Goal: Navigation & Orientation: Find specific page/section

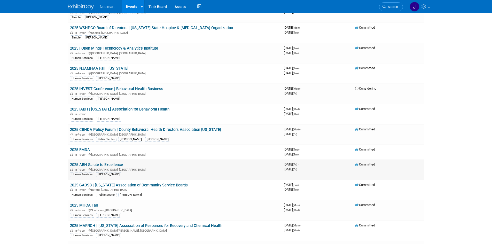
scroll to position [207, 0]
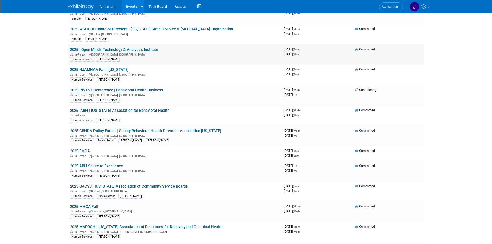
click at [113, 50] on link "2025 | Open Minds Technology & Analytics Institute" at bounding box center [114, 49] width 88 height 5
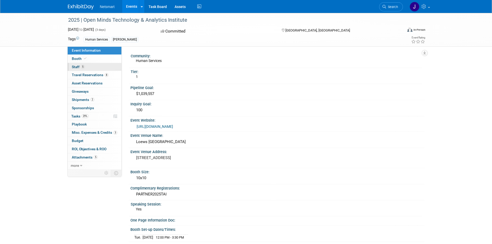
click at [106, 63] on link "5 Staff 5" at bounding box center [95, 67] width 54 height 8
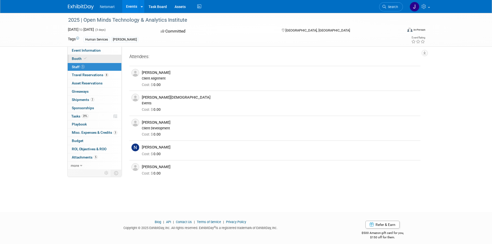
click at [106, 58] on link "Booth" at bounding box center [95, 59] width 54 height 8
